Goal: Navigation & Orientation: Find specific page/section

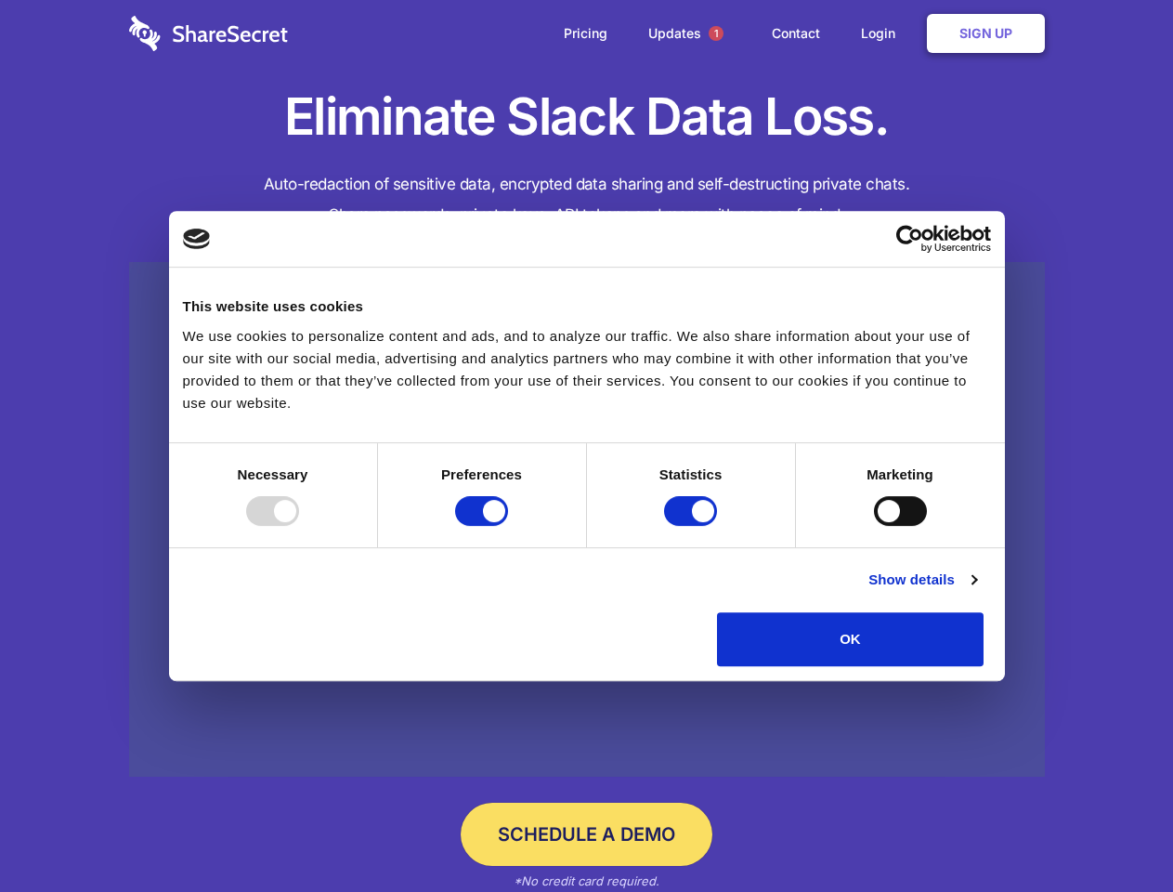
click at [299, 526] on div at bounding box center [272, 511] width 53 height 30
click at [508, 526] on input "Preferences" at bounding box center [481, 511] width 53 height 30
checkbox input "false"
click at [693, 526] on input "Statistics" at bounding box center [690, 511] width 53 height 30
checkbox input "false"
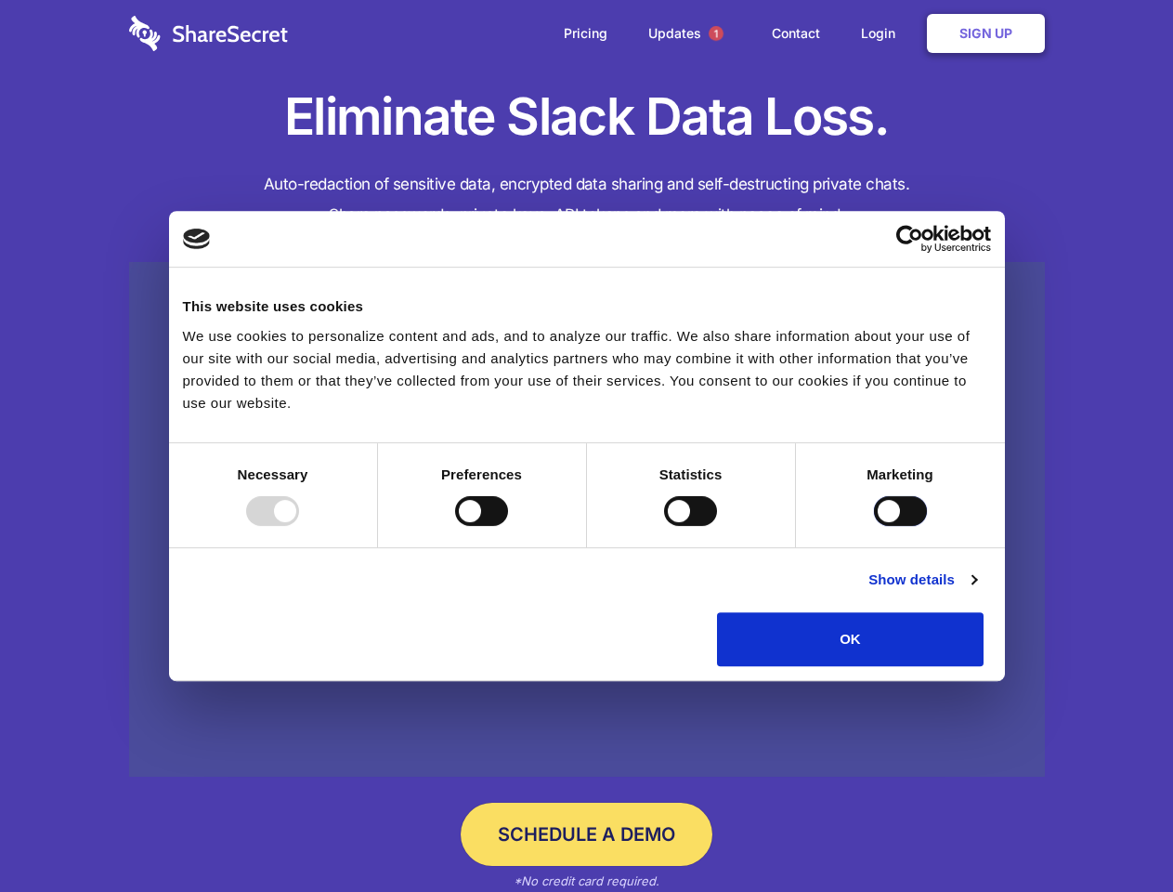
click at [874, 526] on input "Marketing" at bounding box center [900, 511] width 53 height 30
checkbox input "true"
click at [976, 591] on link "Show details" at bounding box center [923, 580] width 108 height 22
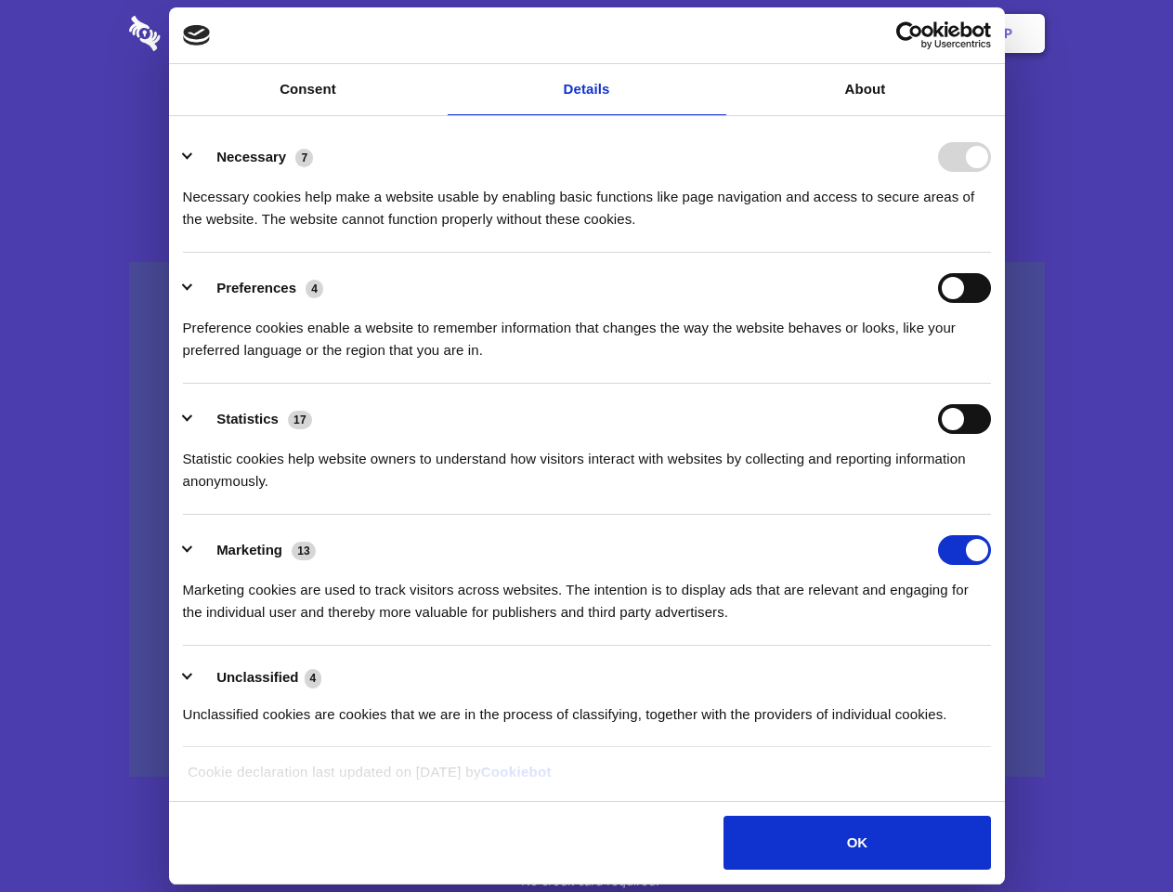
click at [991, 230] on div "Necessary cookies help make a website usable by enabling basic functions like p…" at bounding box center [587, 201] width 808 height 59
click at [715, 33] on span "1" at bounding box center [716, 33] width 15 height 15
